Goal: Check status: Check status

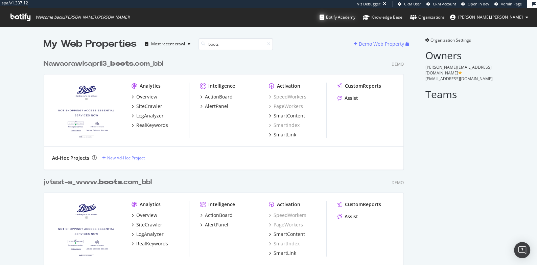
scroll to position [592, 366]
type input "boots"
click at [105, 65] on div "Nawacrawlsapril3_ boots .com_bbl" at bounding box center [104, 64] width 120 height 10
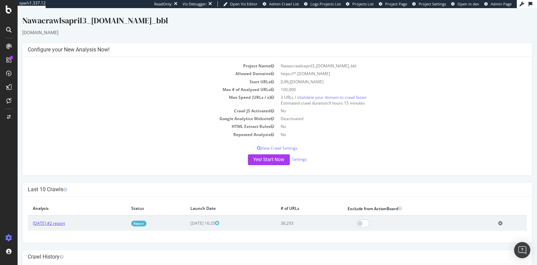
click at [65, 222] on link "[DATE] #2 report" at bounding box center [49, 223] width 32 height 6
